Goal: Navigation & Orientation: Find specific page/section

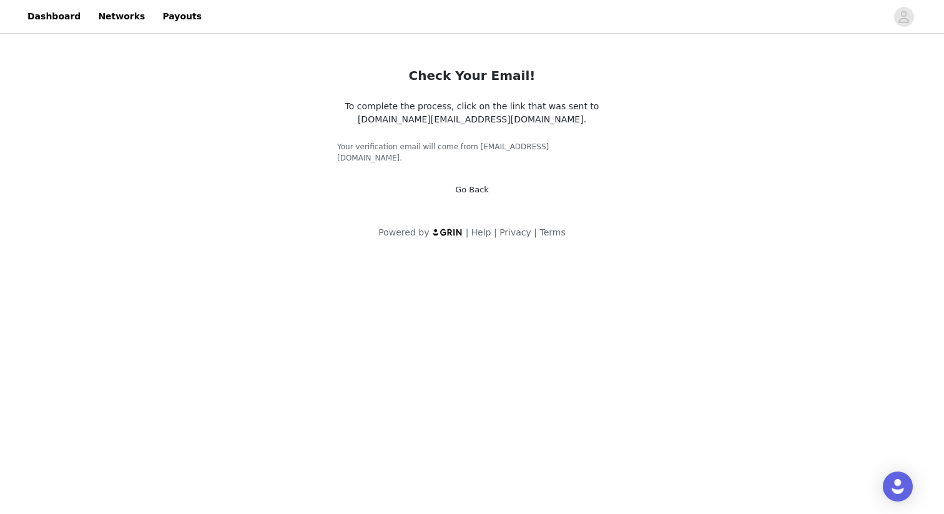
click at [461, 185] on link "Go Back" at bounding box center [472, 189] width 34 height 9
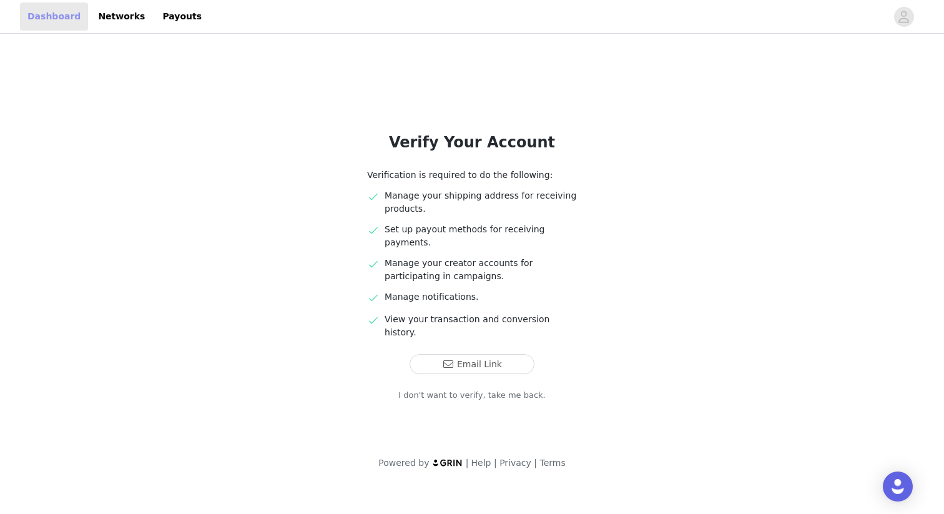
click at [49, 20] on link "Dashboard" at bounding box center [54, 16] width 68 height 28
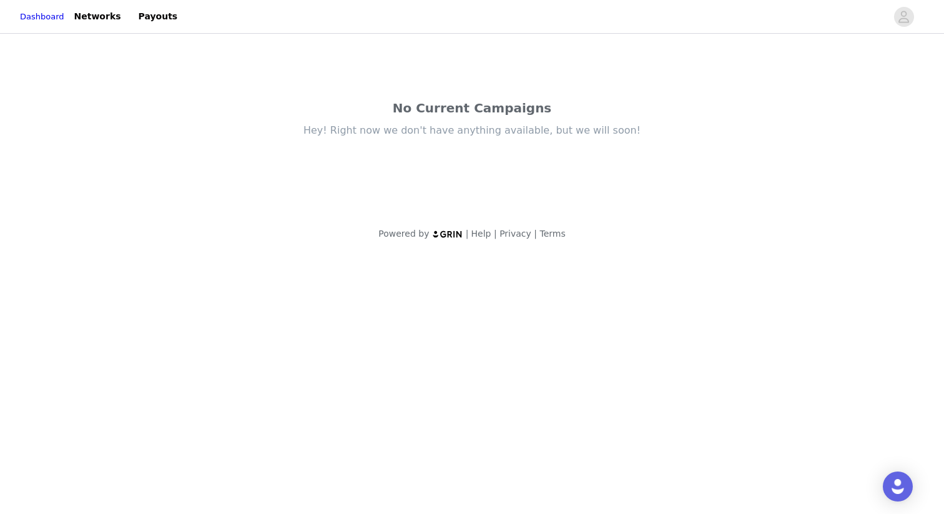
click at [82, 17] on div "Dashboard Networks Payouts" at bounding box center [102, 16] width 165 height 28
click at [109, 13] on link "Networks" at bounding box center [98, 16] width 62 height 28
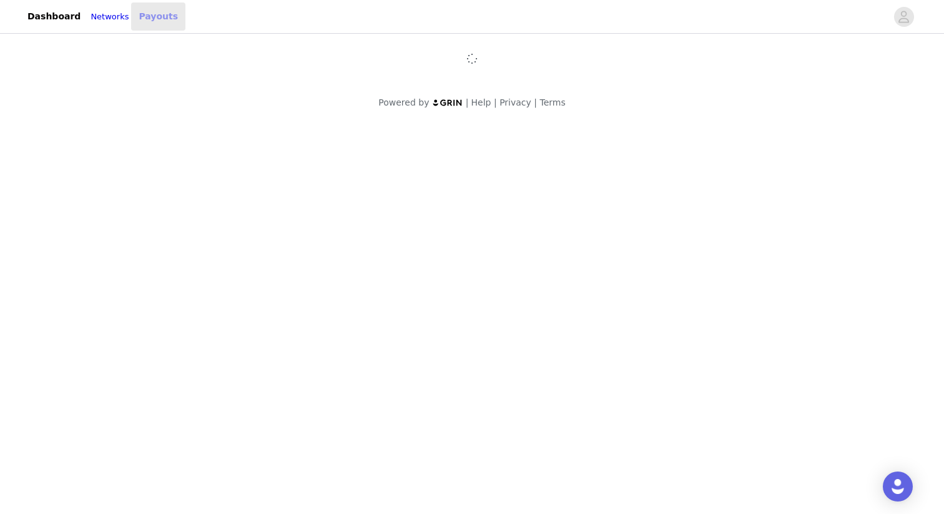
click at [165, 23] on link "Payouts" at bounding box center [158, 16] width 54 height 28
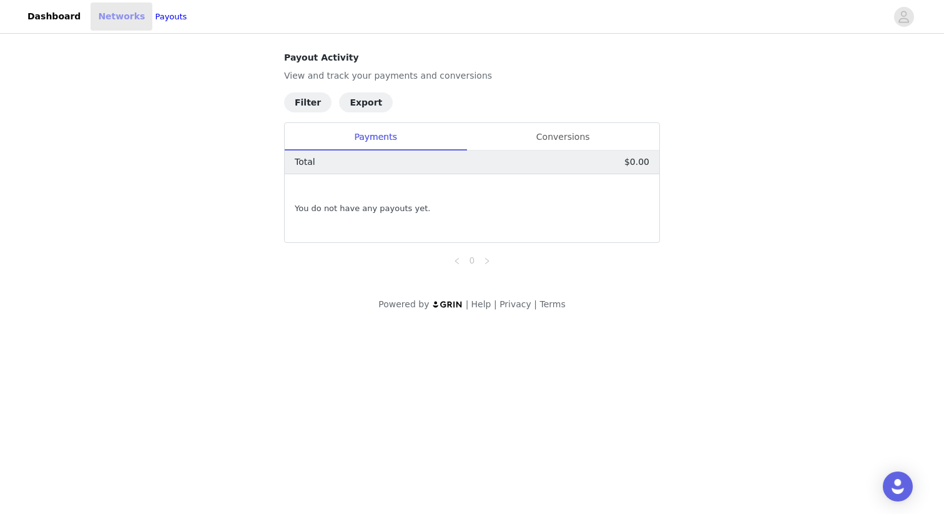
click at [115, 26] on link "Networks" at bounding box center [122, 16] width 62 height 28
